Goal: Browse casually: Explore the website without a specific task or goal

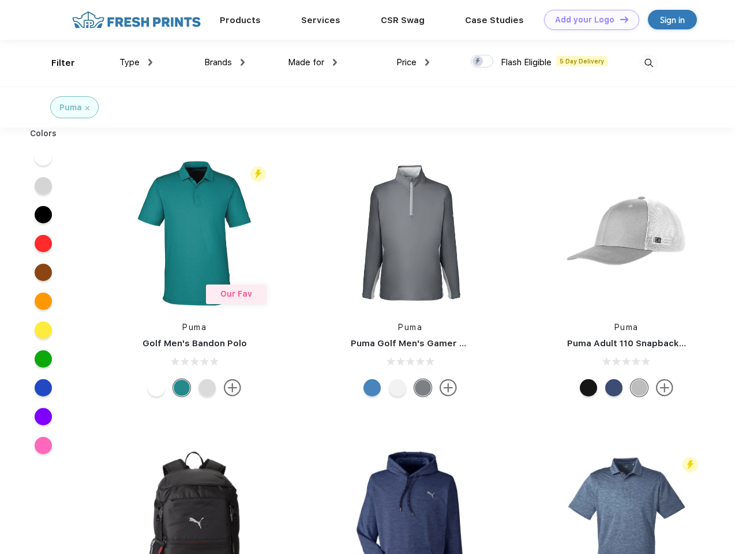
scroll to position [1, 0]
click at [587, 20] on link "Add your Logo Design Tool" at bounding box center [591, 20] width 95 height 20
click at [0, 0] on div "Design Tool" at bounding box center [0, 0] width 0 height 0
click at [619, 19] on link "Add your Logo Design Tool" at bounding box center [591, 20] width 95 height 20
click at [55, 63] on div "Filter" at bounding box center [63, 63] width 24 height 13
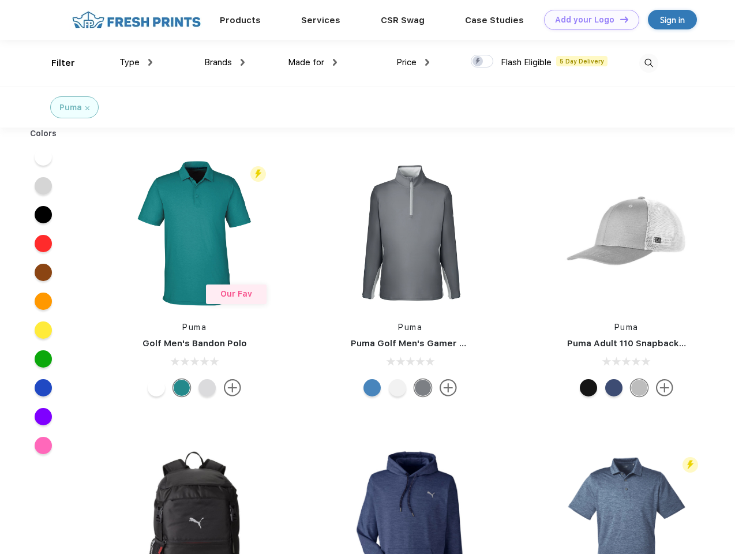
click at [136, 62] on span "Type" at bounding box center [129, 62] width 20 height 10
click at [224, 62] on span "Brands" at bounding box center [218, 62] width 28 height 10
click at [313, 62] on span "Made for" at bounding box center [306, 62] width 36 height 10
click at [413, 62] on span "Price" at bounding box center [406, 62] width 20 height 10
click at [482, 62] on div at bounding box center [482, 61] width 22 height 13
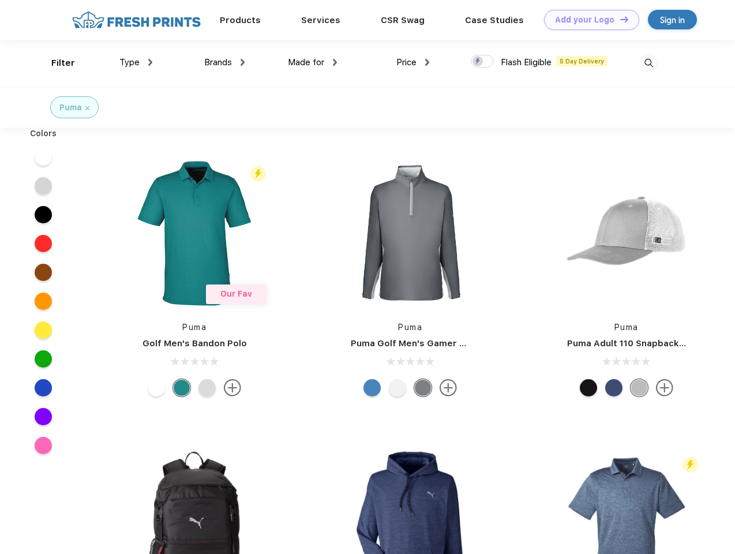
click at [478, 62] on input "checkbox" at bounding box center [474, 57] width 7 height 7
click at [648, 63] on img at bounding box center [648, 63] width 19 height 19
